Goal: Information Seeking & Learning: Learn about a topic

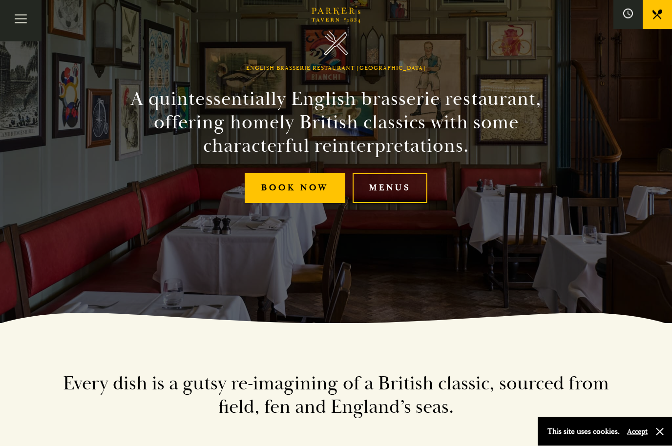
scroll to position [123, 0]
click at [400, 203] on link "Menus" at bounding box center [390, 188] width 75 height 30
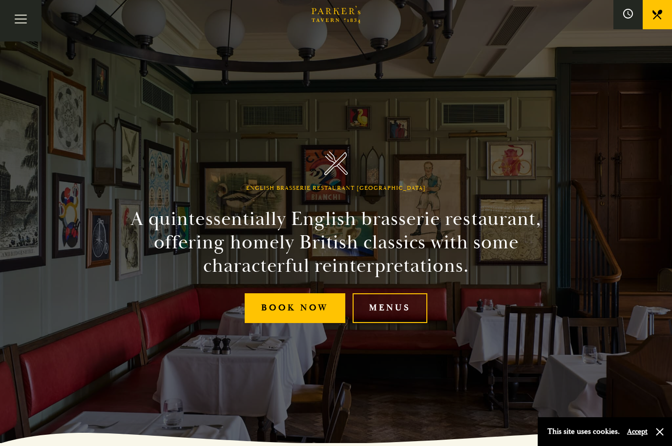
scroll to position [0, 0]
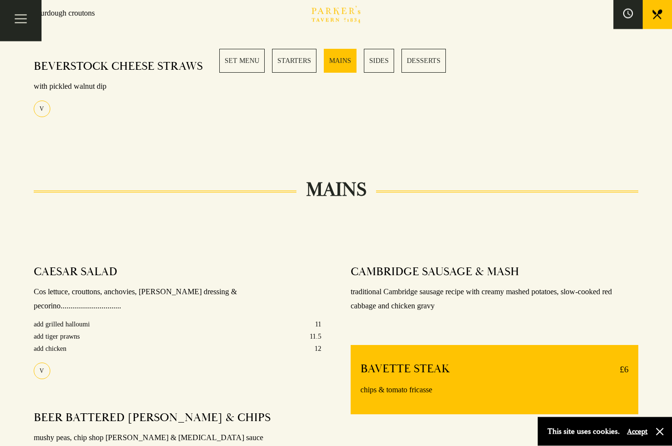
scroll to position [584, 0]
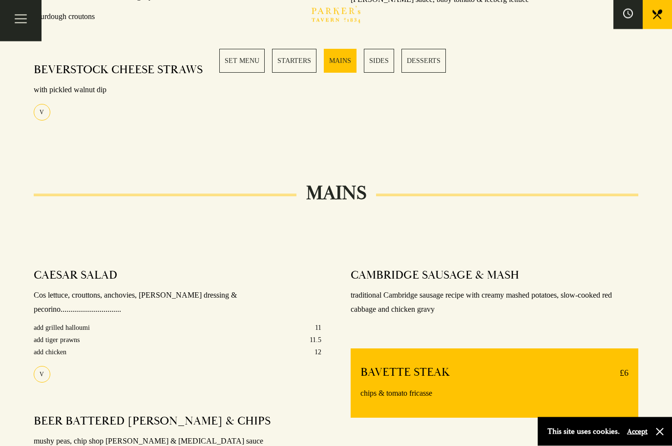
click at [298, 59] on link "STARTERS" at bounding box center [294, 61] width 44 height 24
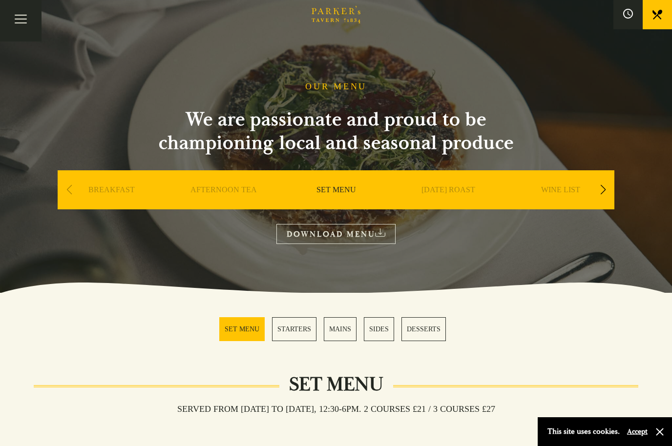
click at [605, 183] on div "Next slide" at bounding box center [602, 189] width 13 height 21
click at [567, 182] on div "A LA CARTE" at bounding box center [560, 204] width 107 height 68
click at [600, 188] on div "Next slide" at bounding box center [602, 189] width 13 height 21
click at [600, 187] on div "Next slide" at bounding box center [602, 189] width 13 height 21
click at [603, 187] on div "Next slide" at bounding box center [602, 189] width 13 height 21
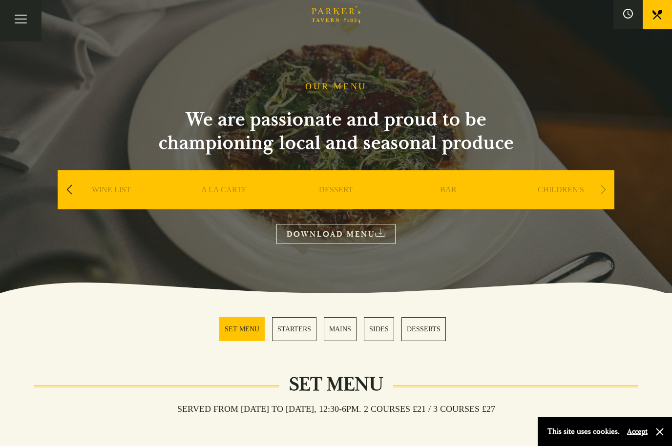
click at [604, 187] on div "Next slide" at bounding box center [602, 189] width 13 height 21
click at [601, 184] on div "Next slide" at bounding box center [602, 189] width 13 height 21
click at [228, 186] on link "A LA CARTE" at bounding box center [223, 204] width 45 height 39
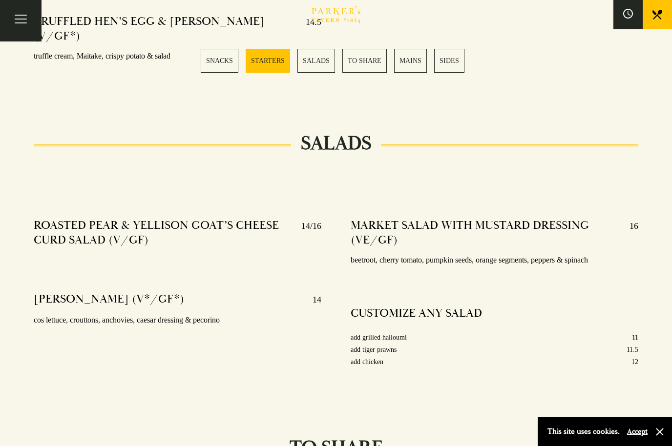
scroll to position [1100, 0]
click at [415, 59] on link "MAINS" at bounding box center [410, 61] width 33 height 24
